Goal: Task Accomplishment & Management: Use online tool/utility

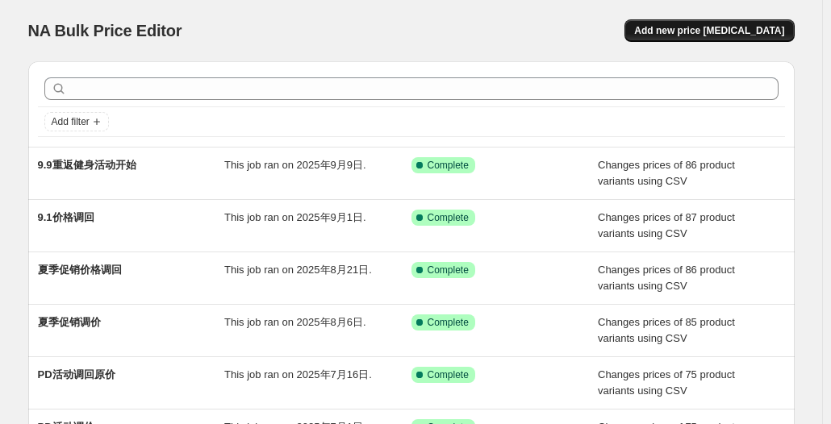
click at [697, 27] on span "Add new price [MEDICAL_DATA]" at bounding box center [709, 30] width 150 height 13
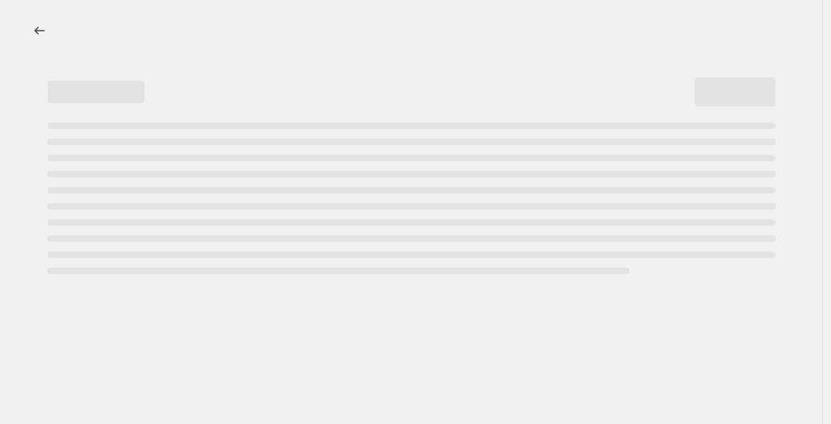
select select "percentage"
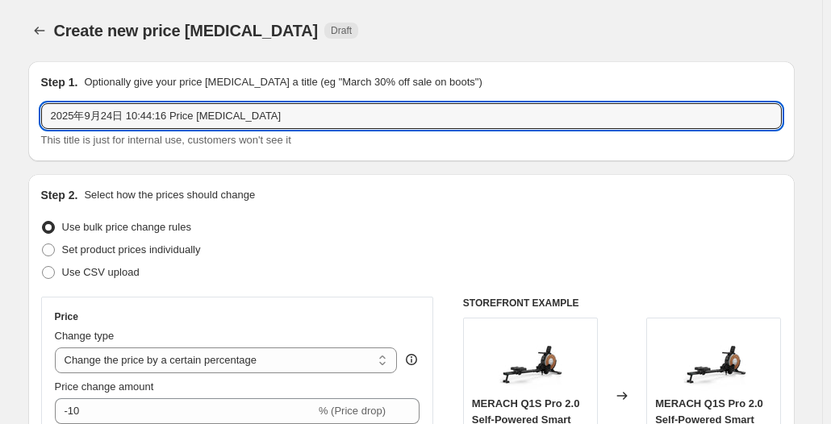
drag, startPoint x: 288, startPoint y: 116, endPoint x: 19, endPoint y: 116, distance: 268.7
type input "C"
type input "重返健身活动结束"
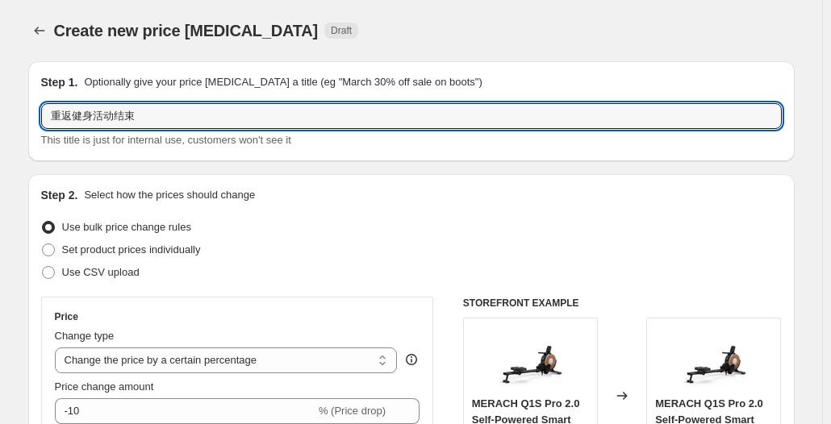
scroll to position [161, 0]
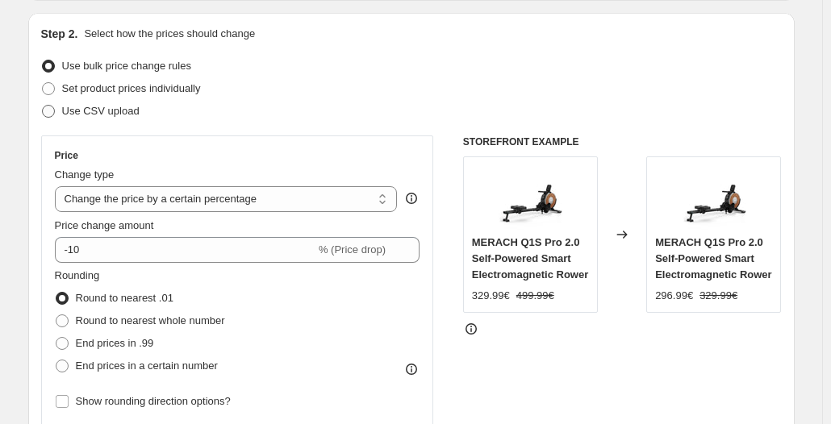
click at [111, 111] on span "Use CSV upload" at bounding box center [100, 111] width 77 height 12
click at [43, 106] on input "Use CSV upload" at bounding box center [42, 105] width 1 height 1
radio input "true"
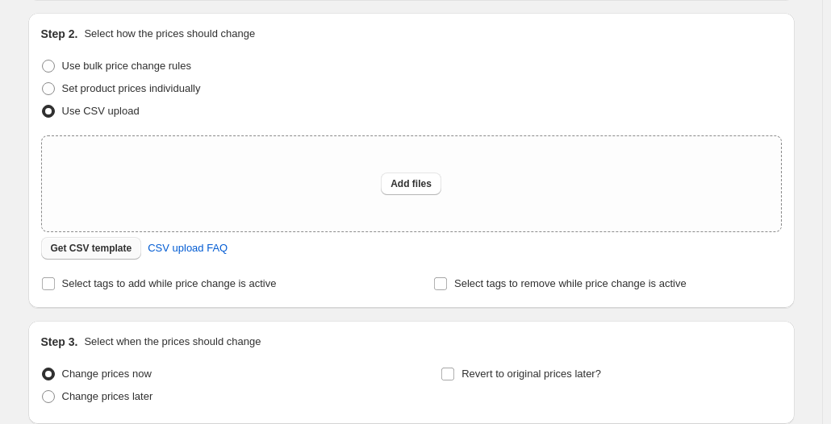
click at [107, 256] on button "Get CSV template" at bounding box center [91, 248] width 101 height 23
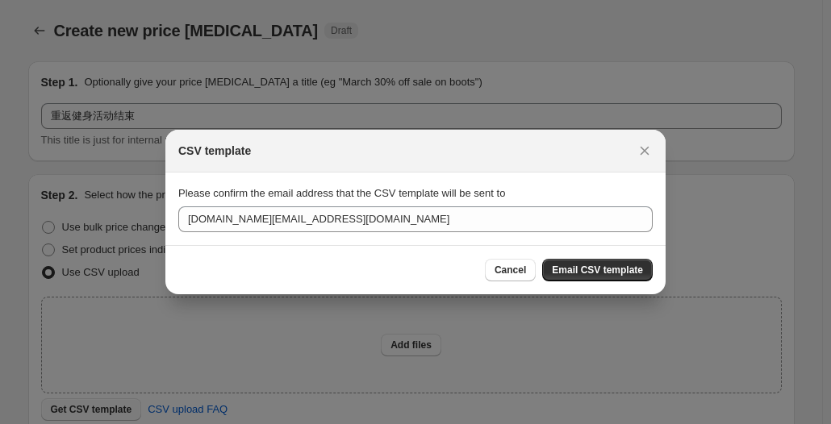
scroll to position [0, 0]
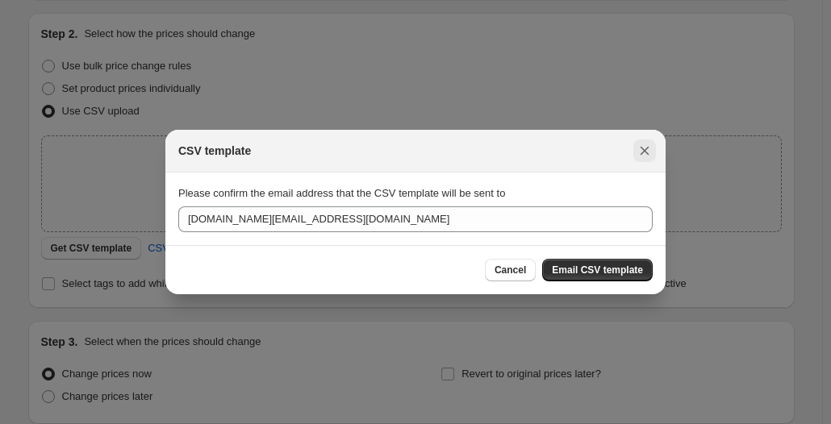
click at [649, 151] on icon "Close" at bounding box center [645, 151] width 16 height 16
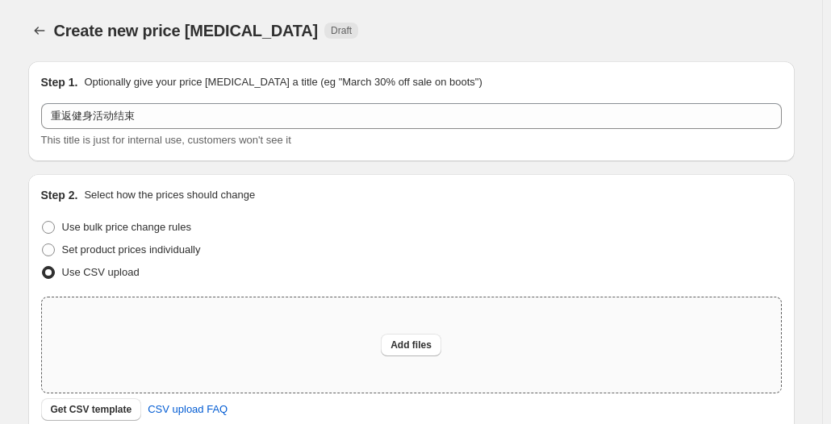
scroll to position [161, 0]
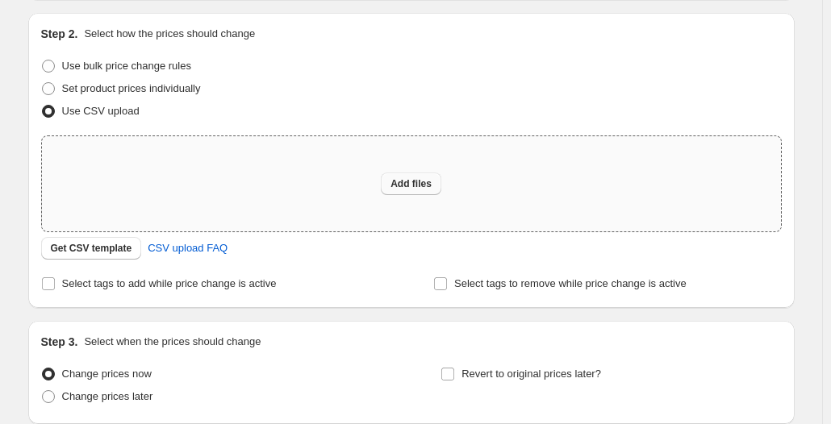
click at [420, 185] on span "Add files" at bounding box center [411, 184] width 41 height 13
type input "C:\fakepath\csv_template_user_55873.csv"
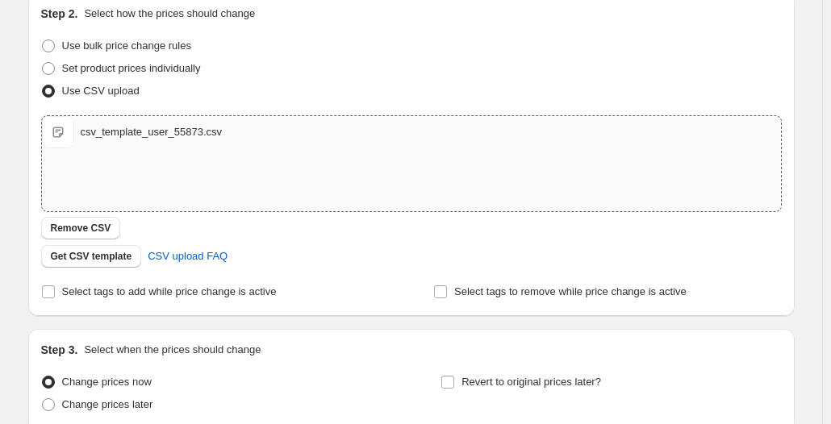
scroll to position [1, 0]
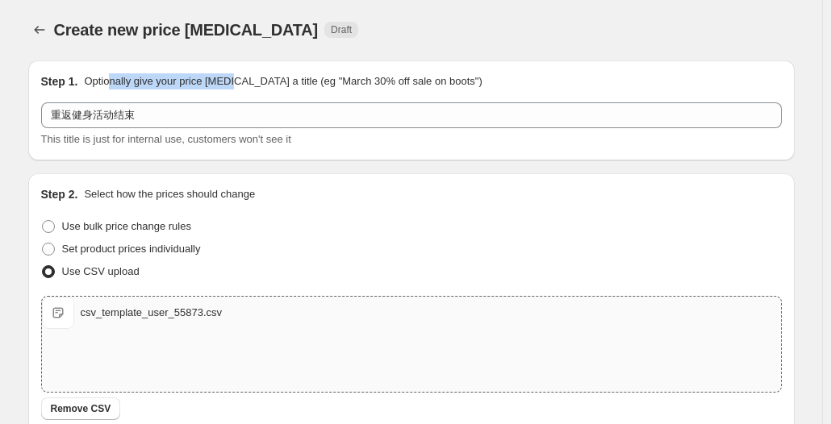
drag, startPoint x: 139, startPoint y: 80, endPoint x: 236, endPoint y: 76, distance: 96.9
click at [236, 76] on p "Optionally give your price [MEDICAL_DATA] a title (eg "March 30% off sale on bo…" at bounding box center [283, 81] width 398 height 16
click at [311, 90] on div "Step 1. Optionally give your price [MEDICAL_DATA] a title (eg "March 30% off sa…" at bounding box center [411, 110] width 741 height 74
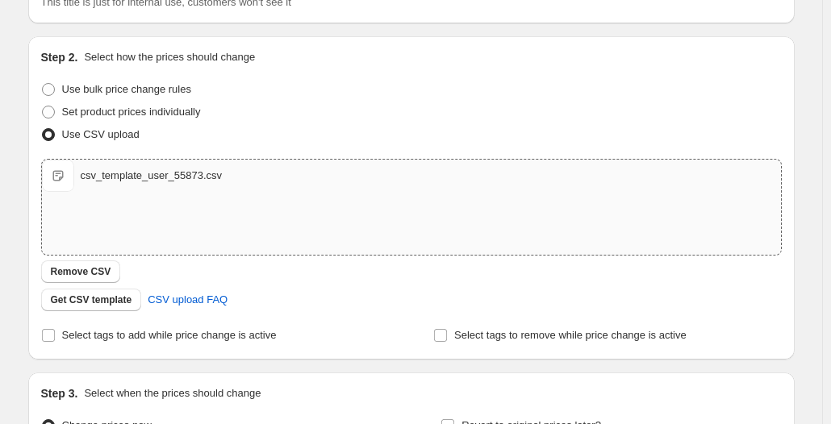
scroll to position [324, 0]
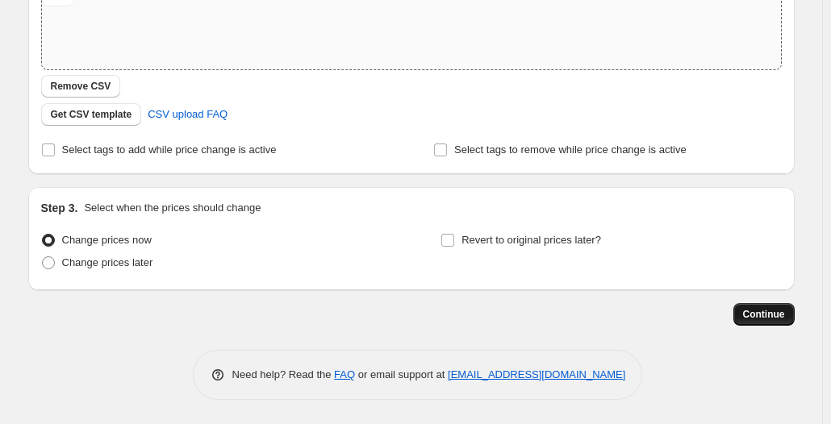
click at [763, 312] on span "Continue" at bounding box center [764, 314] width 42 height 13
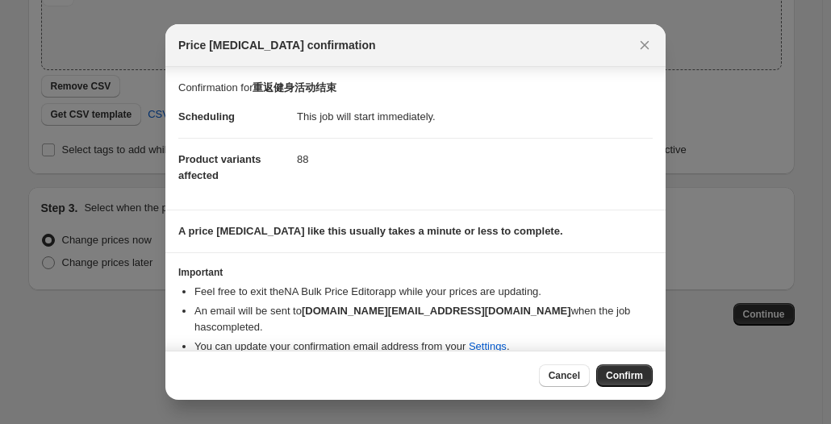
scroll to position [4, 0]
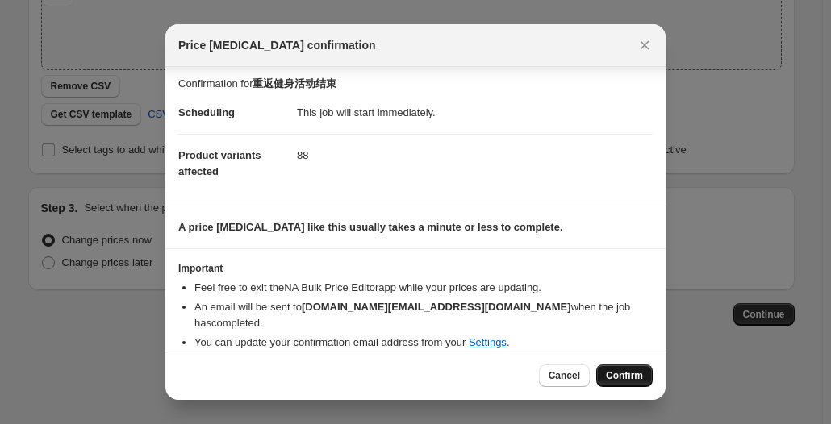
click at [626, 374] on span "Confirm" at bounding box center [624, 376] width 37 height 13
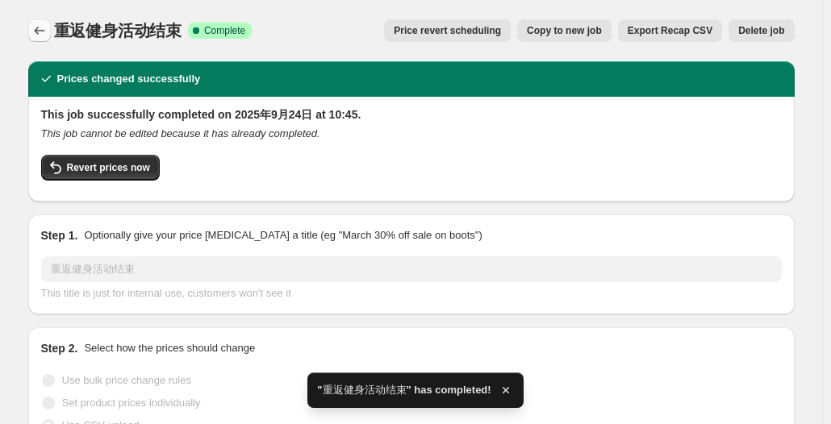
click at [34, 32] on button "Price change jobs" at bounding box center [39, 30] width 23 height 23
